Goal: Obtain resource: Obtain resource

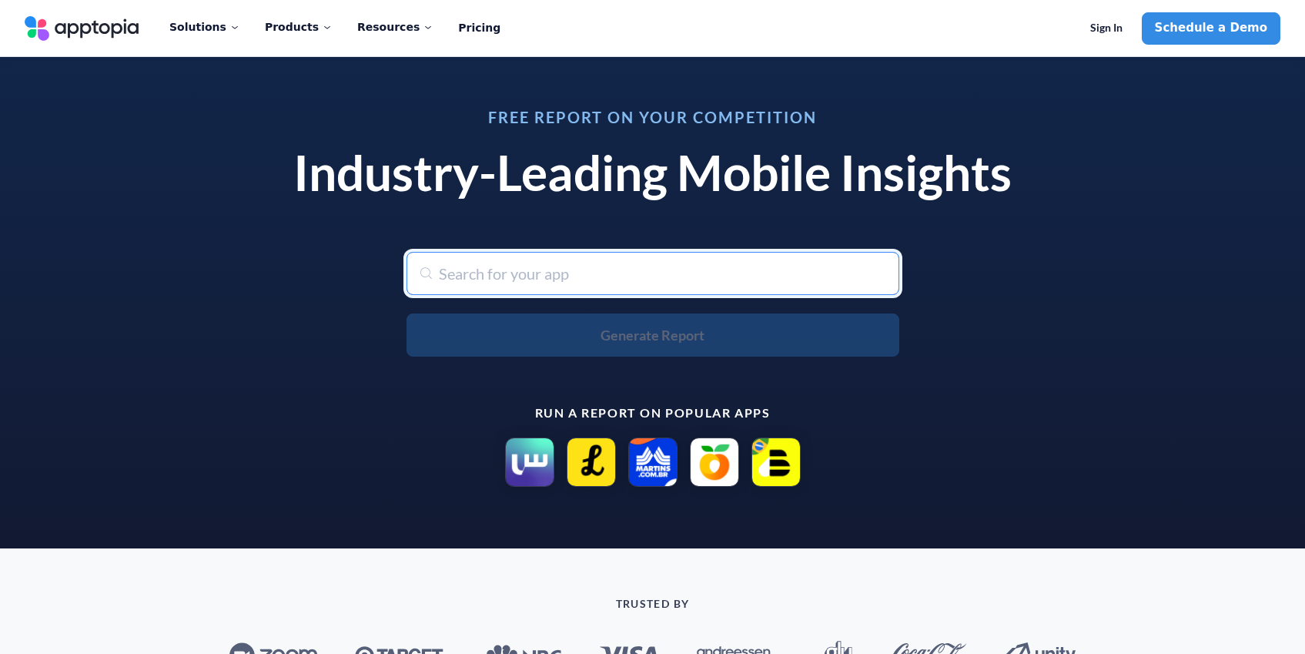
click at [477, 283] on input "text" at bounding box center [652, 273] width 493 height 43
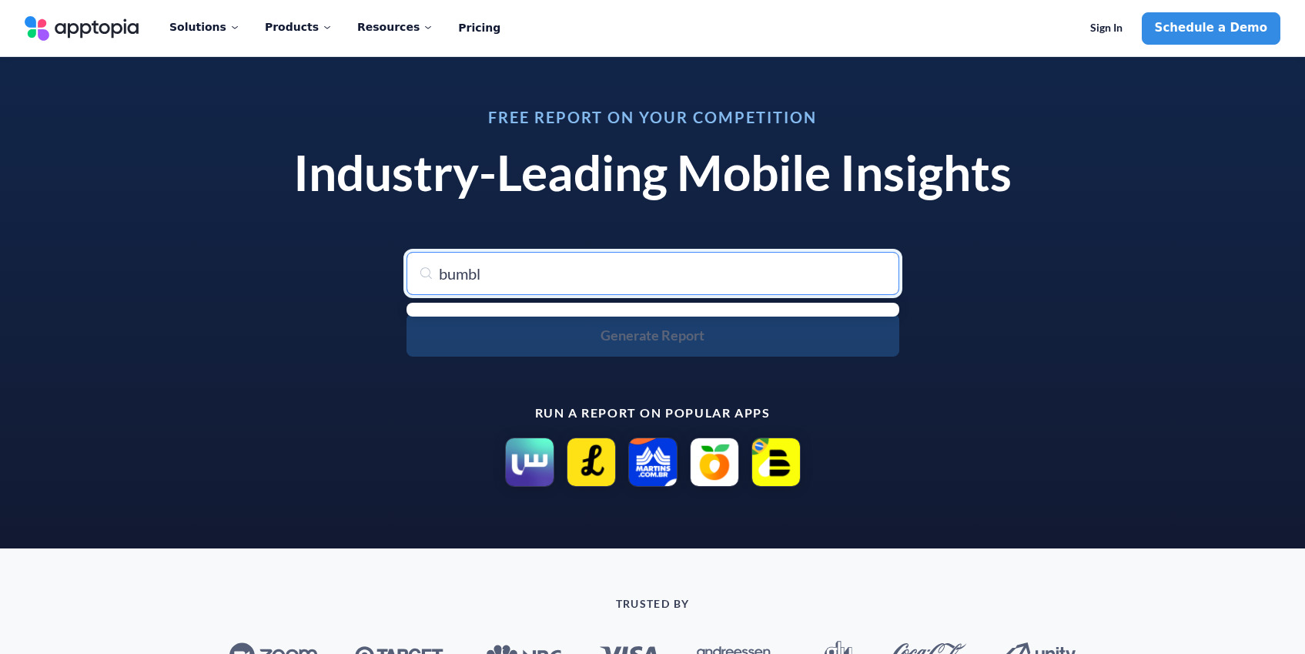
type input "bumble"
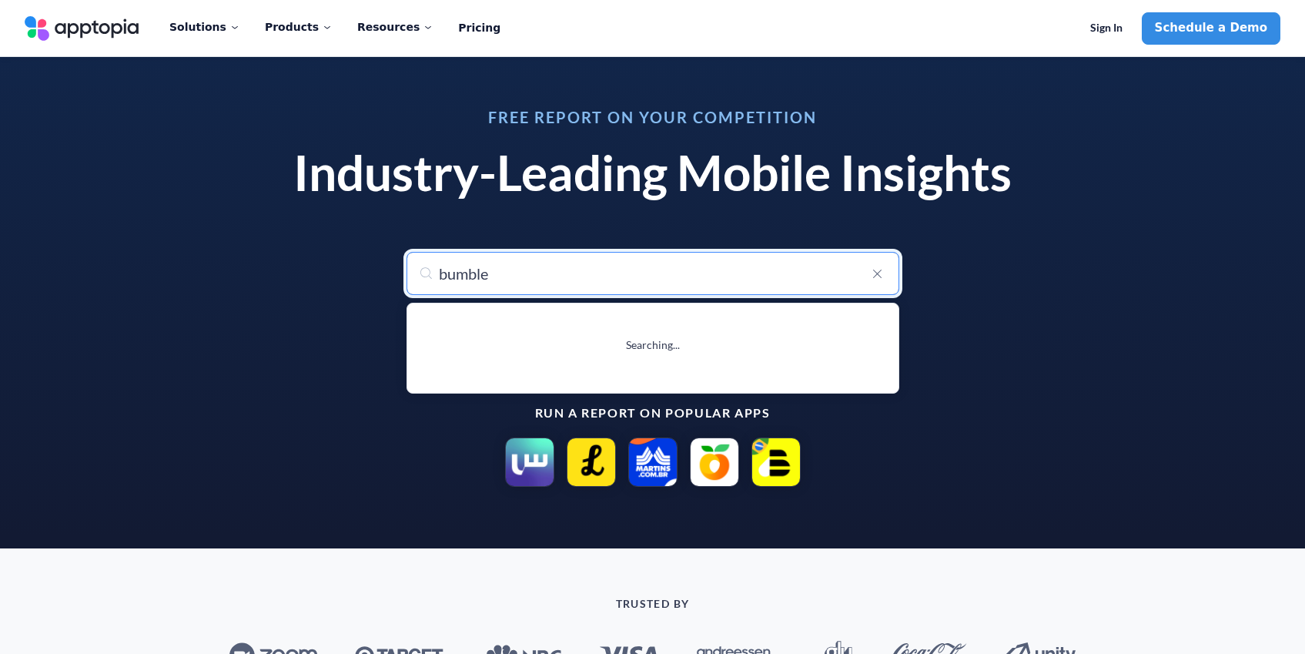
type input "bumble Dating App: Meet & Date"
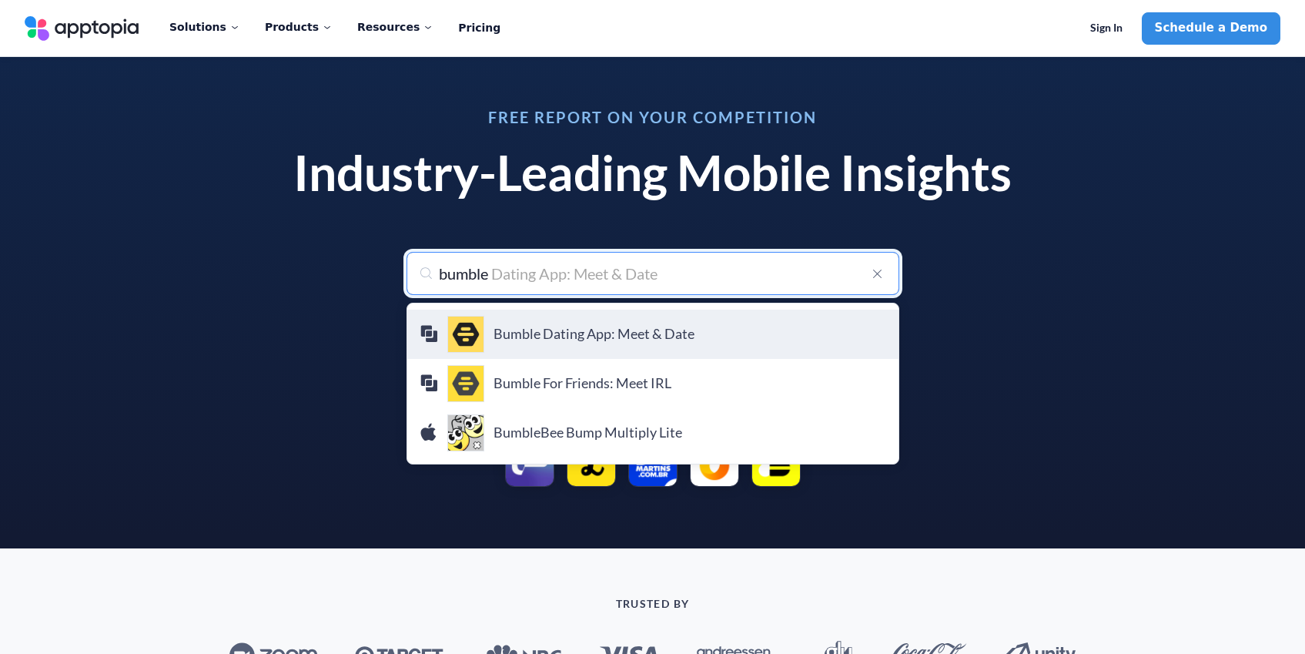
click at [524, 343] on div "Bumble Dating App: Meet & Date Bumble Holding Limited" at bounding box center [653, 334] width 467 height 37
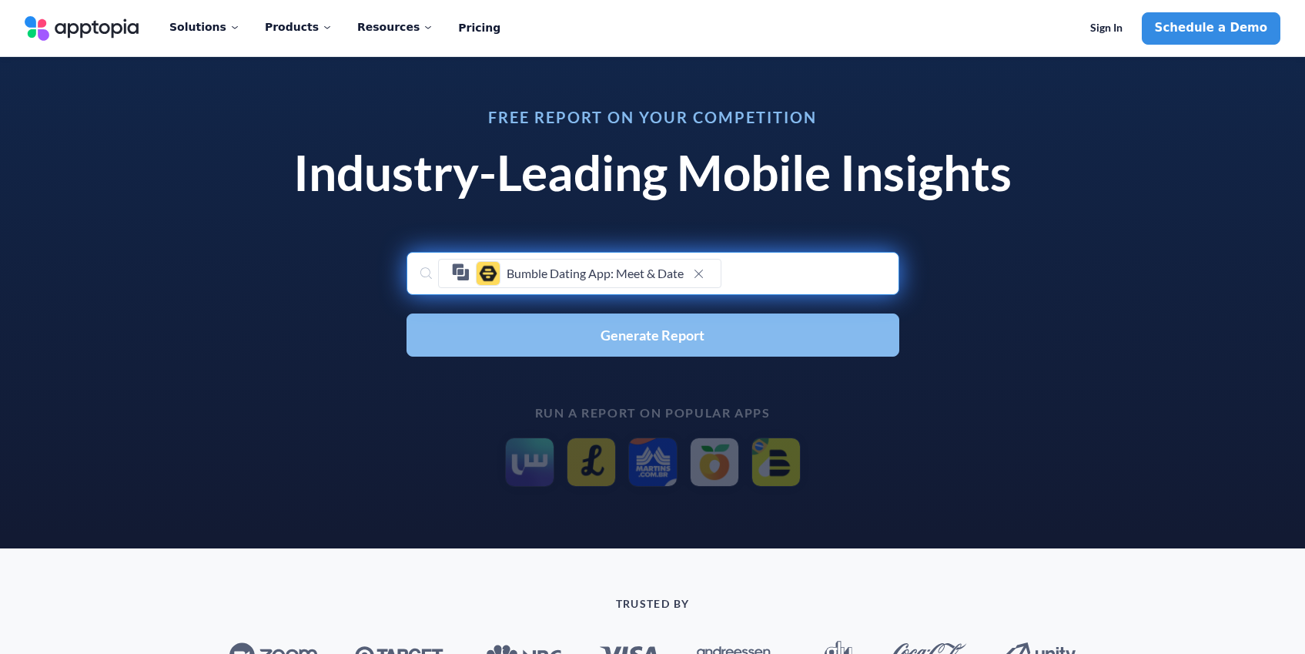
click at [673, 331] on span "Generate Report" at bounding box center [653, 335] width 104 height 14
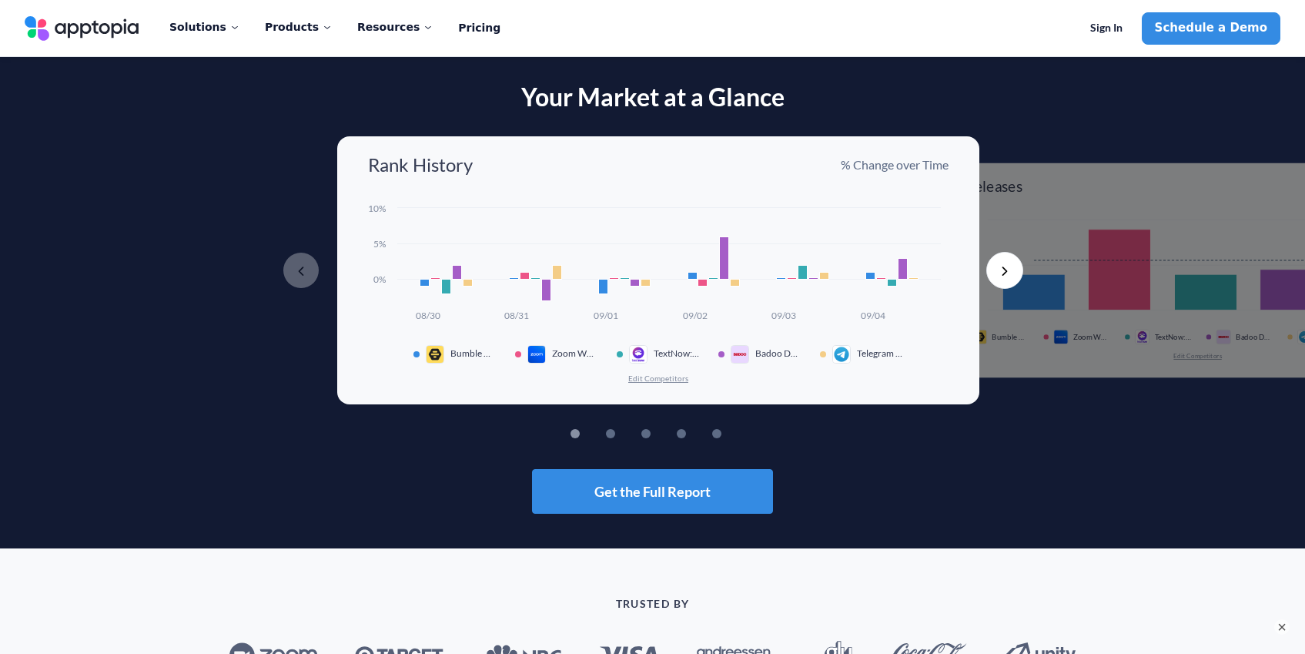
scroll to position [427, 0]
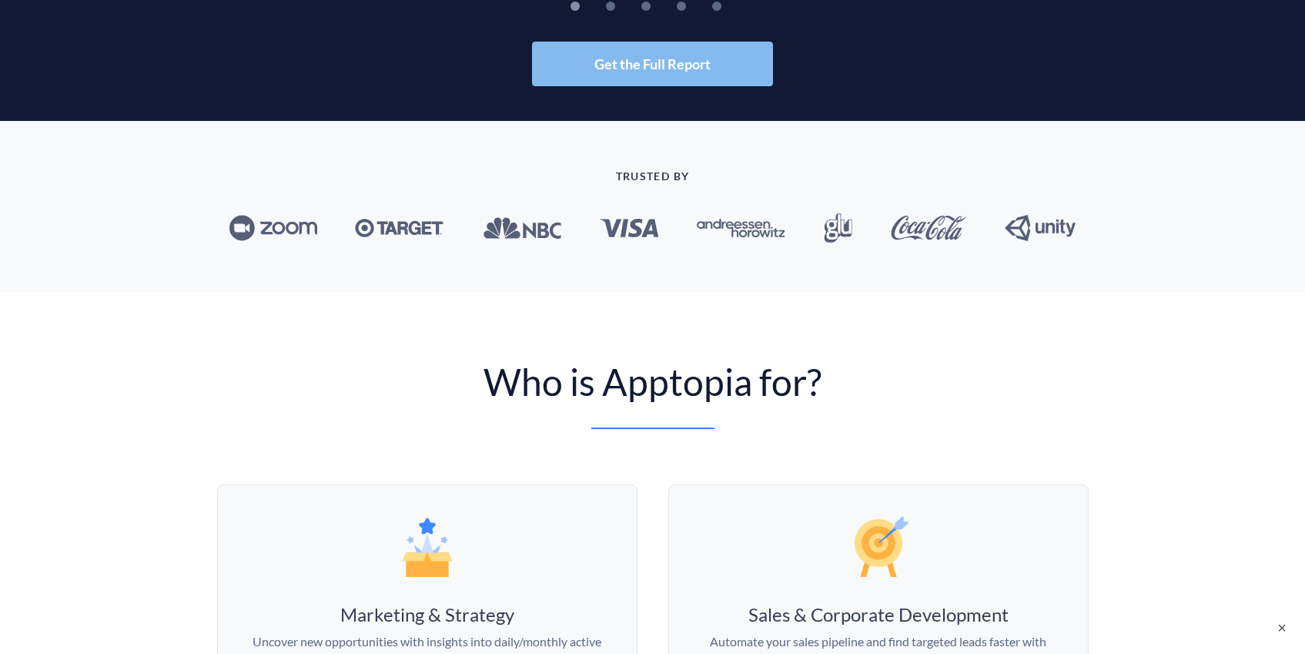
click at [642, 66] on span "Get the Full Report" at bounding box center [652, 64] width 116 height 14
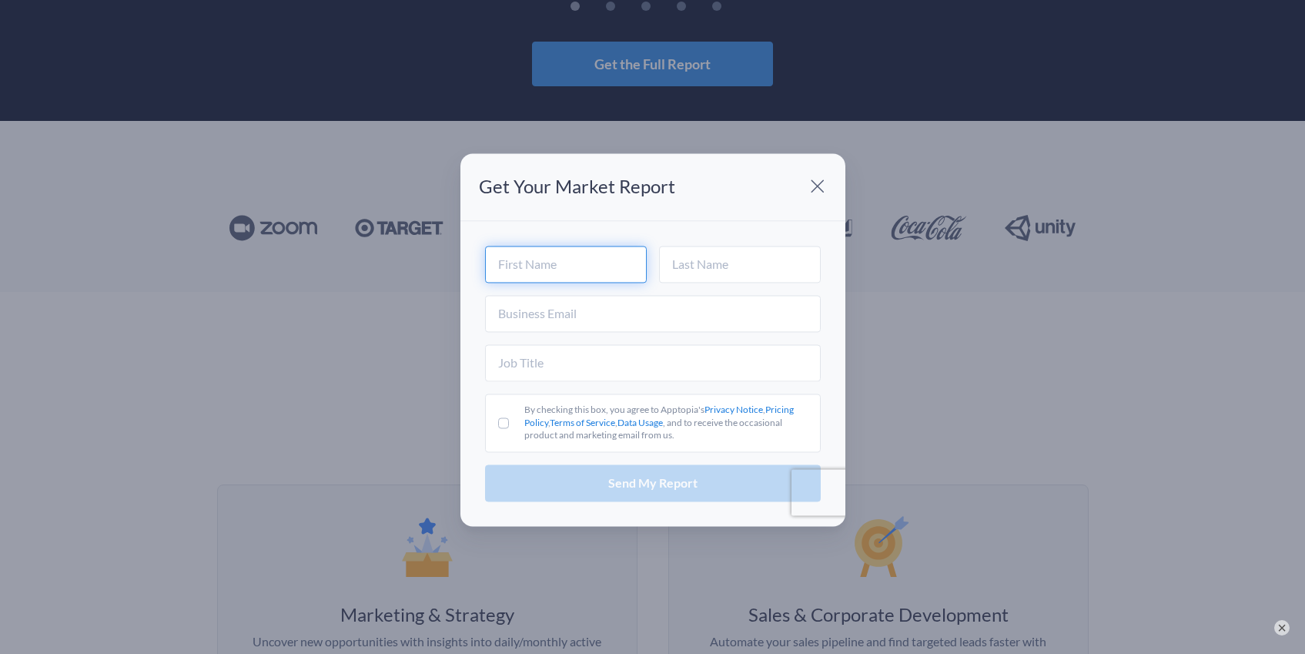
click at [530, 256] on input "text" at bounding box center [566, 264] width 162 height 37
type input "[PERSON_NAME]"
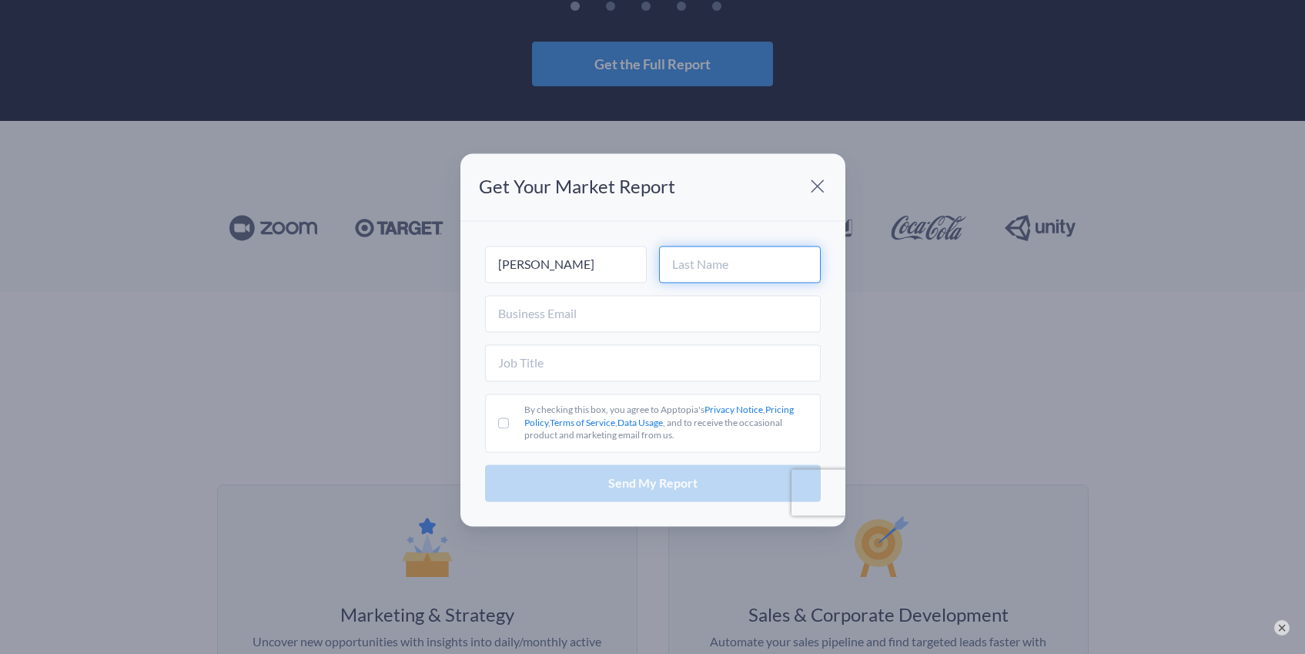
type input "Pentalow"
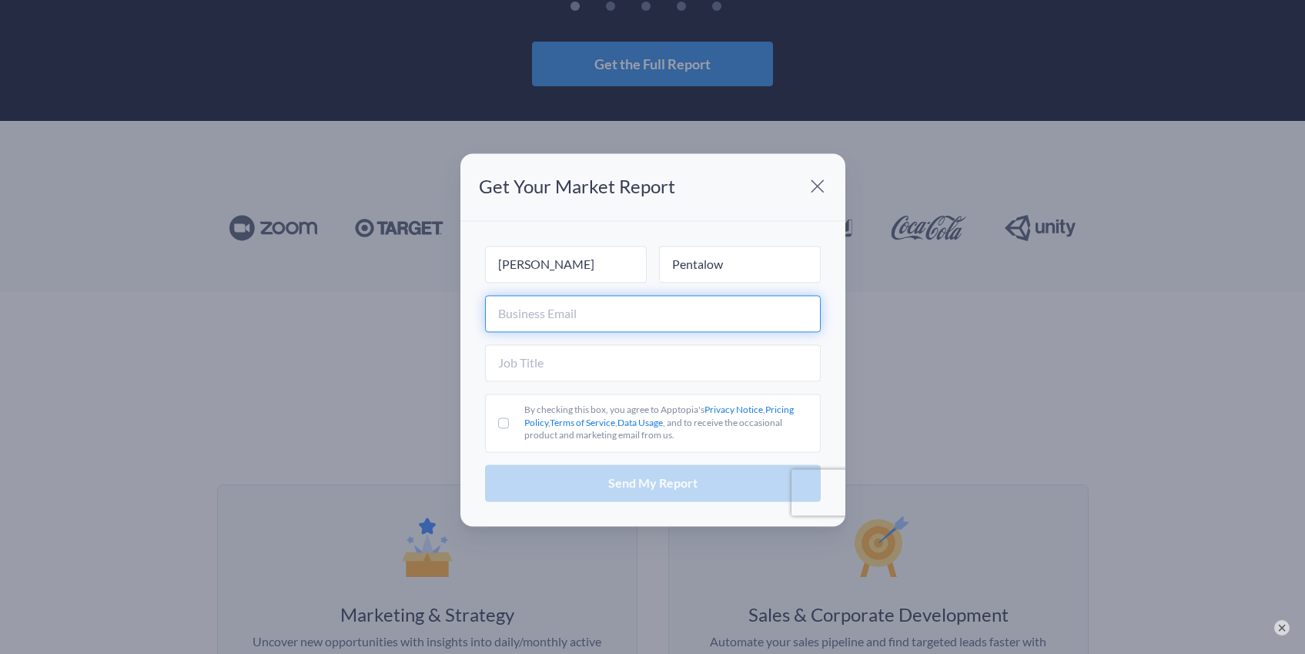
type input "[EMAIL_ADDRESS][DOMAIN_NAME]"
drag, startPoint x: 698, startPoint y: 320, endPoint x: 403, endPoint y: 264, distance: 300.2
click at [410, 270] on div "Get Your Market Report [PERSON_NAME] [EMAIL_ADDRESS][DOMAIN_NAME] By checking t…" at bounding box center [652, 327] width 1305 height 654
type input "[EMAIL_ADDRESS][DOMAIN_NAME]"
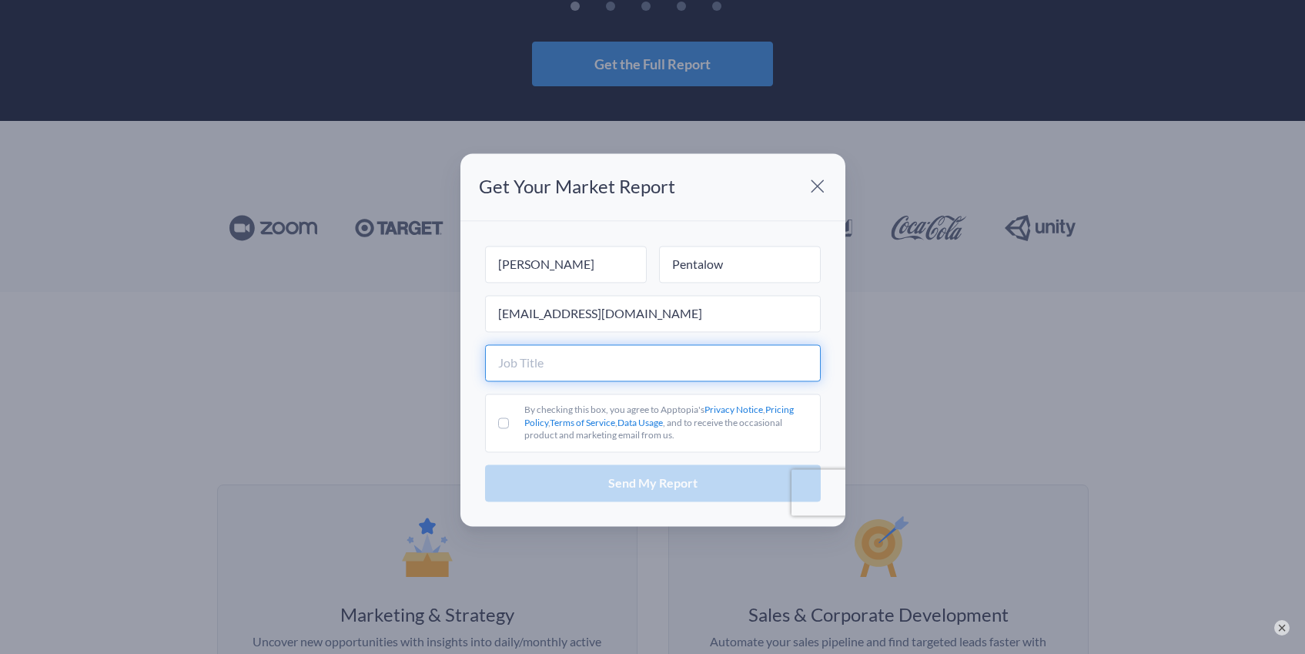
click at [565, 355] on input "text" at bounding box center [653, 362] width 336 height 37
type input "E"
type input "Sales"
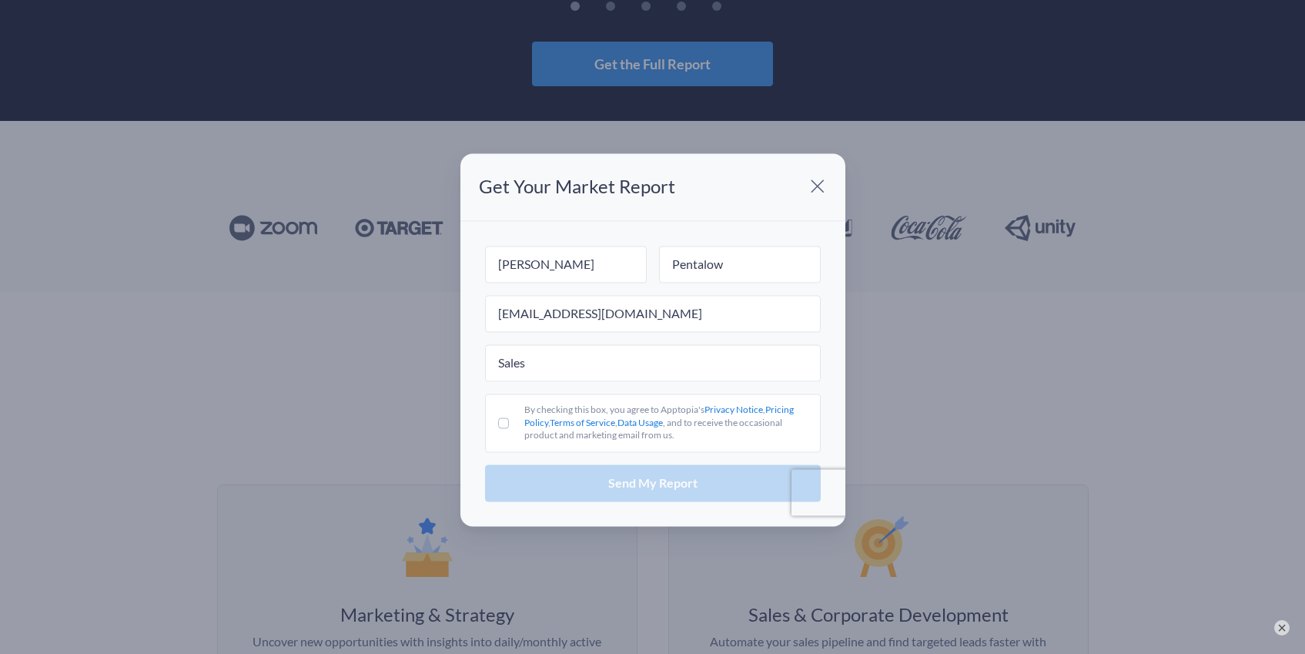
click at [548, 419] on span "By checking this box, you agree to Apptopia's Privacy Notice , Pricing Policy ,…" at bounding box center [658, 422] width 269 height 38
click at [509, 419] on input "By checking this box, you agree to Apptopia's Privacy Notice , Pricing Policy ,…" at bounding box center [503, 422] width 11 height 11
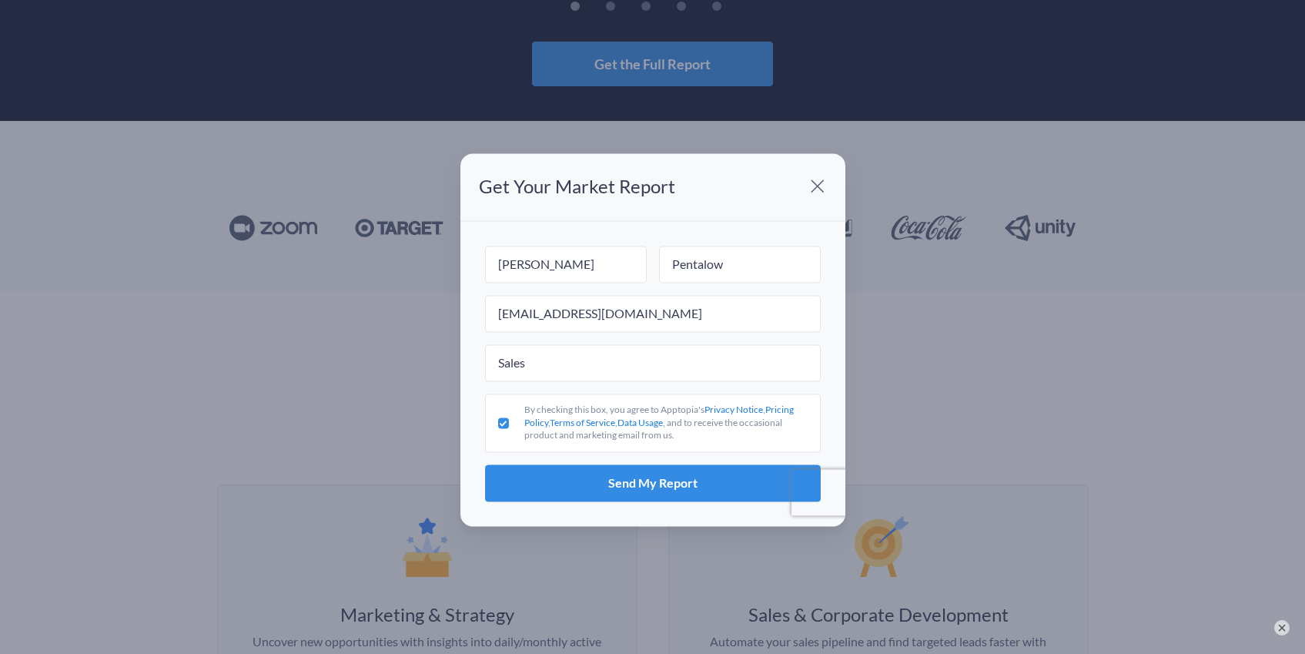
click at [521, 437] on label "By checking this box, you agree to Apptopia's Privacy Notice , Pricing Policy ,…" at bounding box center [653, 422] width 336 height 59
click at [509, 428] on input "By checking this box, you agree to Apptopia's Privacy Notice , Pricing Policy ,…" at bounding box center [503, 422] width 11 height 11
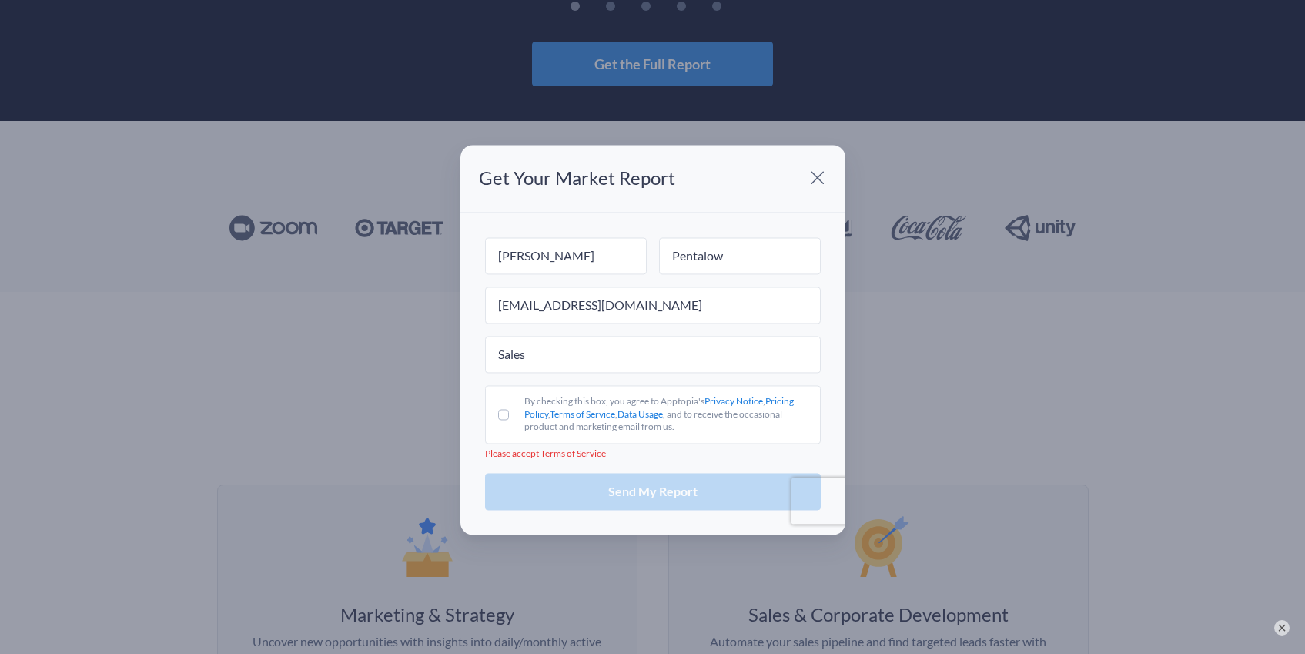
click at [515, 417] on label "By checking this box, you agree to Apptopia's Privacy Notice , Pricing Policy ,…" at bounding box center [653, 414] width 336 height 59
click at [509, 417] on input "By checking this box, you agree to Apptopia's Privacy Notice , Pricing Policy ,…" at bounding box center [503, 414] width 11 height 11
checkbox input "true"
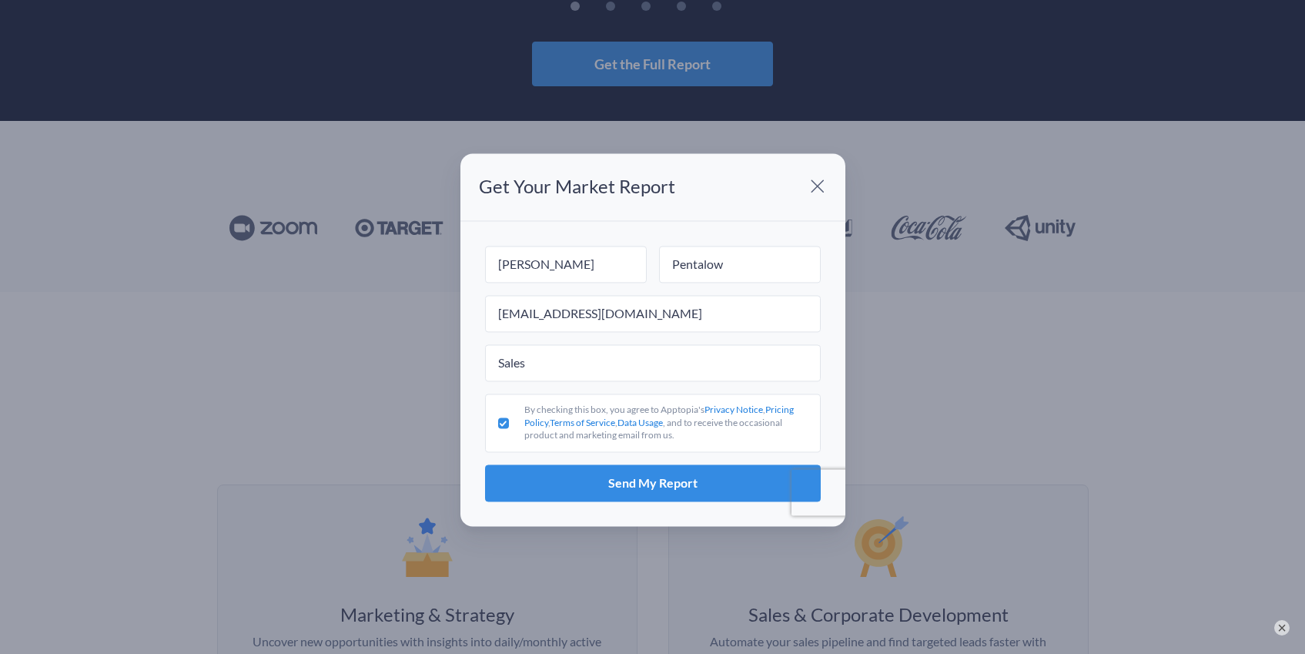
click at [641, 487] on span "Send My Report" at bounding box center [652, 483] width 89 height 12
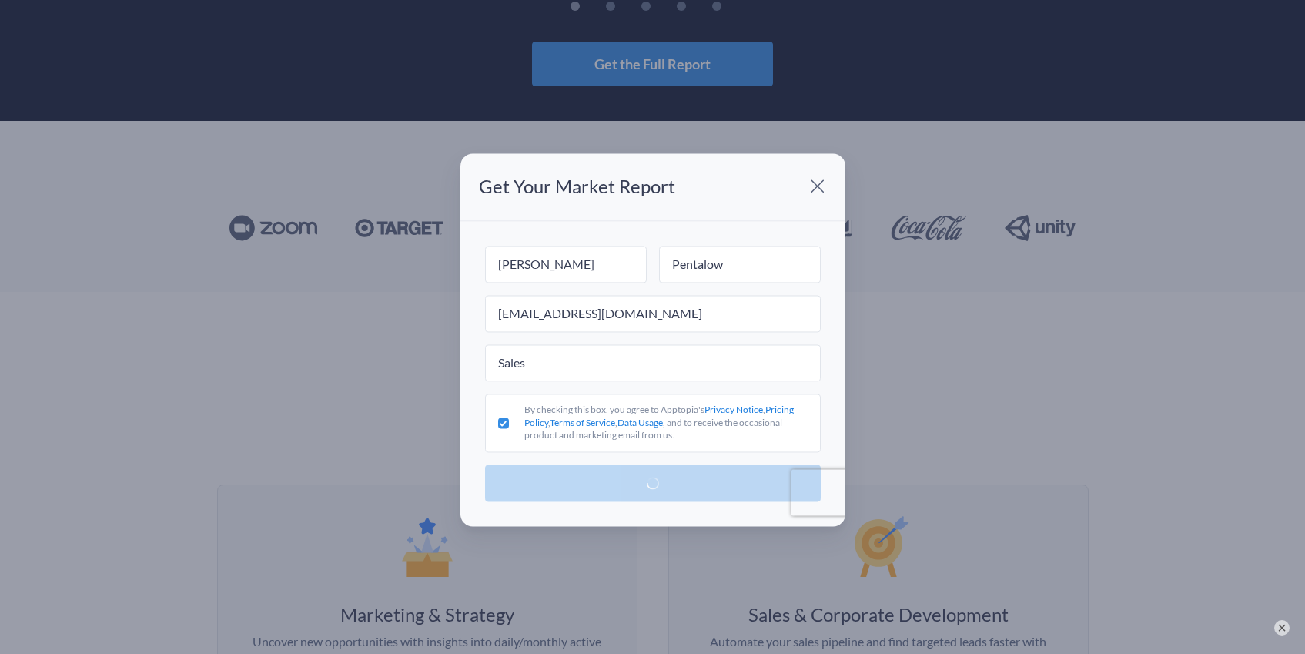
scroll to position [0, 0]
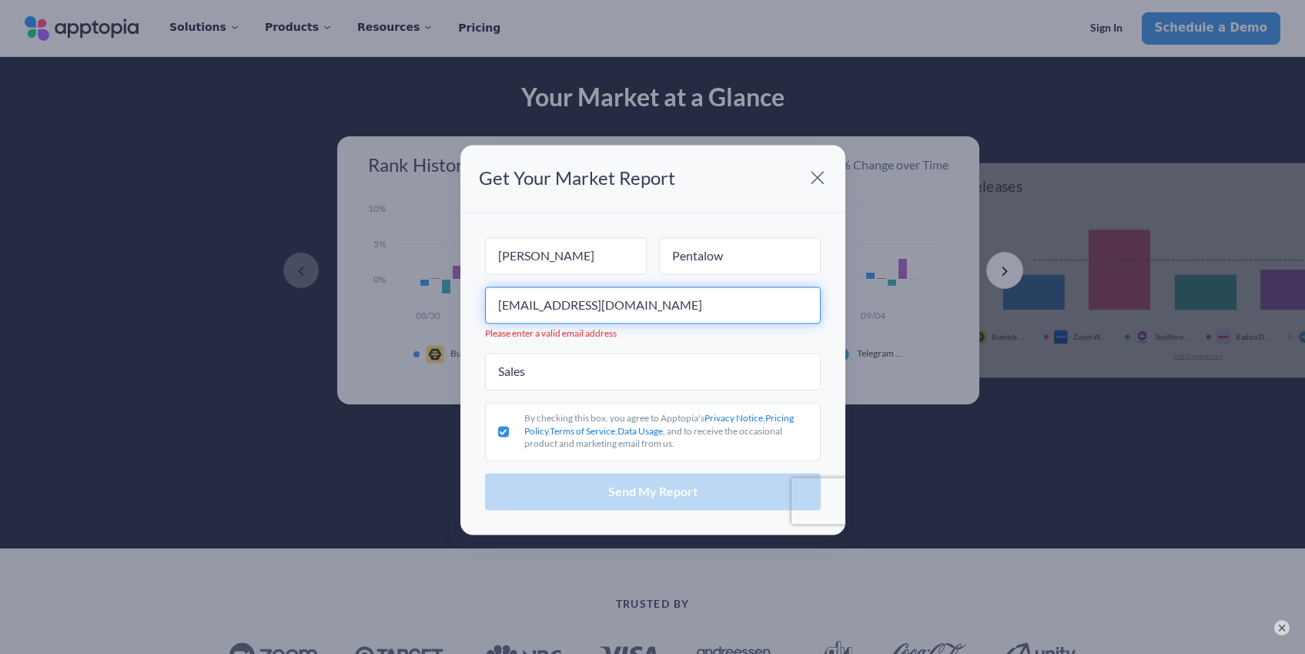
click at [514, 311] on input "[EMAIL_ADDRESS][DOMAIN_NAME]" at bounding box center [653, 304] width 336 height 37
click at [493, 303] on input "[EMAIL_ADDRESS][DOMAIN_NAME]" at bounding box center [653, 304] width 336 height 37
click at [674, 312] on input "[EMAIL_ADDRESS][DOMAIN_NAME]" at bounding box center [653, 304] width 336 height 37
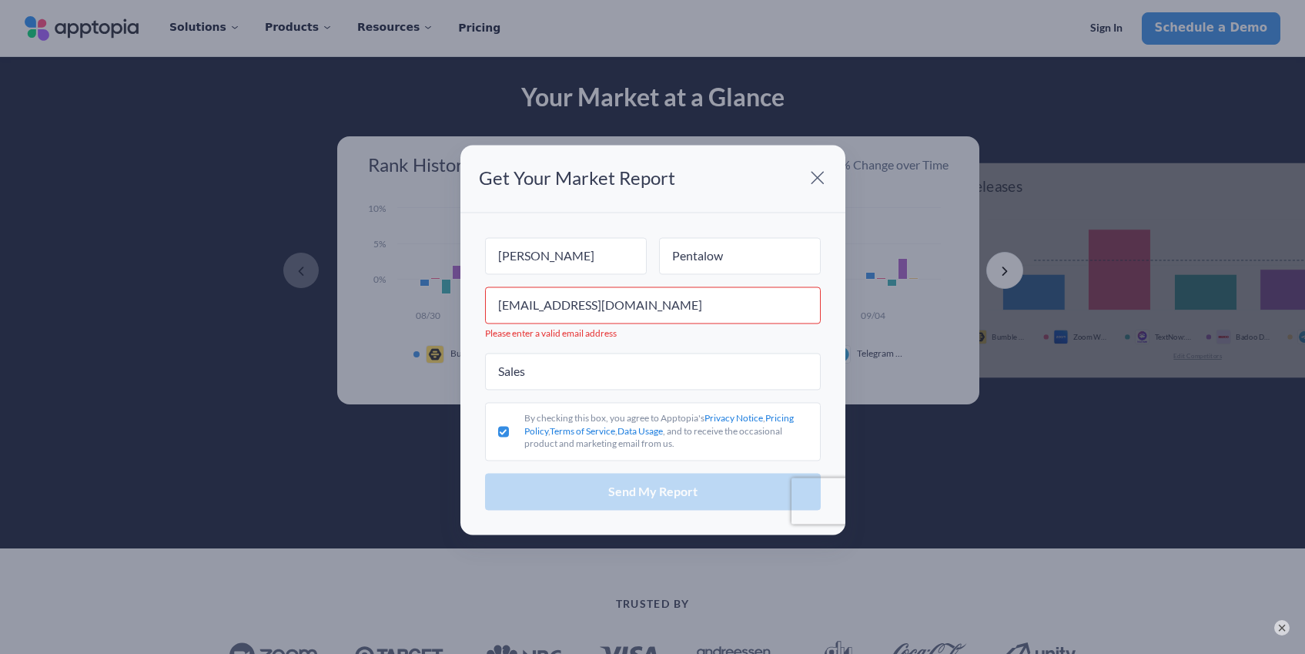
drag, startPoint x: 592, startPoint y: 488, endPoint x: 549, endPoint y: 340, distance: 154.0
click at [591, 483] on div "Send My Report" at bounding box center [653, 491] width 336 height 37
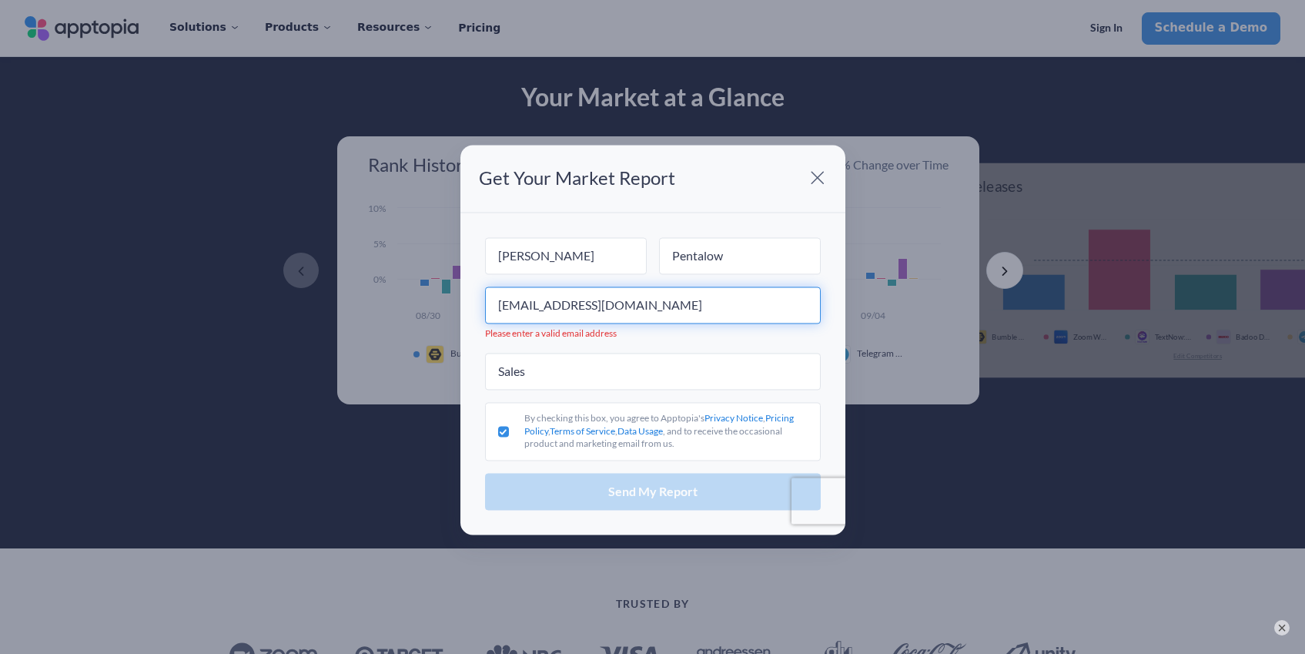
click at [664, 298] on input "[EMAIL_ADDRESS][DOMAIN_NAME]" at bounding box center [653, 304] width 336 height 37
click at [627, 309] on input "[EMAIL_ADDRESS][DOMAIN_NAME]" at bounding box center [653, 304] width 336 height 37
